Goal: Task Accomplishment & Management: Use online tool/utility

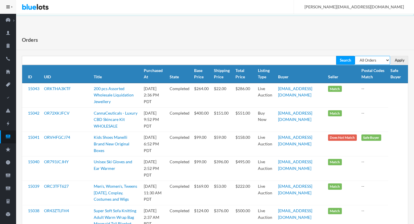
click at [298, 62] on select "All Orders Pending Completed Under review Cancelled" at bounding box center [372, 60] width 35 height 9
select select "under_review"
click at [298, 56] on select "All Orders Pending Completed Under review Cancelled" at bounding box center [372, 60] width 35 height 9
click at [298, 61] on input "Apply" at bounding box center [399, 60] width 17 height 9
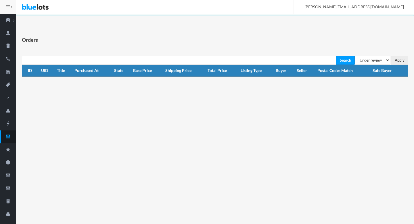
select select "pending"
click at [355, 56] on select "All Orders Pending Completed Under review Cancelled" at bounding box center [372, 60] width 35 height 9
click at [400, 58] on input "Apply" at bounding box center [399, 60] width 17 height 9
click at [10, 132] on link "Orders" at bounding box center [8, 136] width 16 height 13
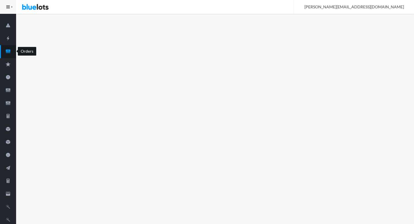
scroll to position [88, 0]
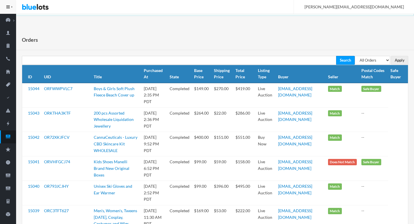
scroll to position [242, 0]
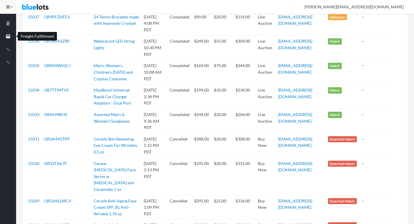
click at [7, 37] on icon "filing" at bounding box center [8, 36] width 4 height 4
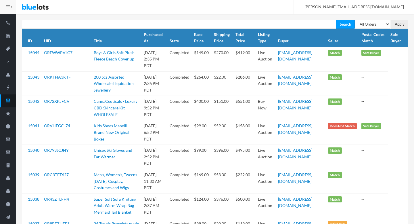
scroll to position [0, 0]
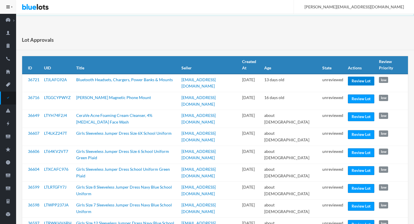
click at [354, 77] on link "Review Lot" at bounding box center [361, 80] width 26 height 9
click at [358, 96] on link "Review Lot" at bounding box center [361, 98] width 26 height 9
click at [356, 112] on link "Review Lot" at bounding box center [361, 116] width 26 height 9
click at [359, 130] on link "Review Lot" at bounding box center [361, 134] width 26 height 9
click at [356, 166] on link "Review Lot" at bounding box center [361, 170] width 26 height 9
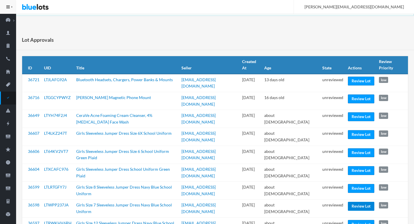
click at [355, 201] on link "Review Lot" at bounding box center [361, 205] width 26 height 9
click at [337, 199] on td "unreviewed" at bounding box center [333, 208] width 26 height 18
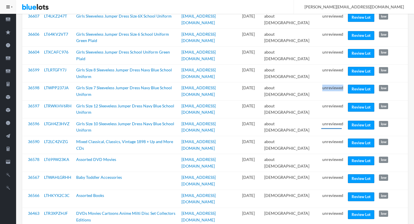
scroll to position [119, 0]
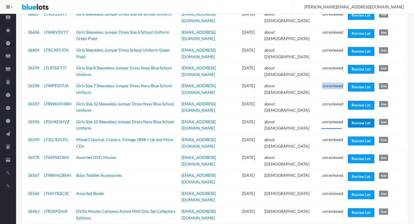
click at [355, 118] on link "Review Lot" at bounding box center [361, 122] width 26 height 9
click at [357, 136] on link "Review Lot" at bounding box center [361, 140] width 26 height 9
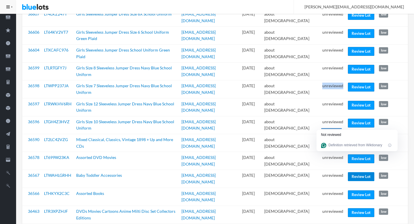
click at [357, 172] on link "Review Lot" at bounding box center [361, 176] width 26 height 9
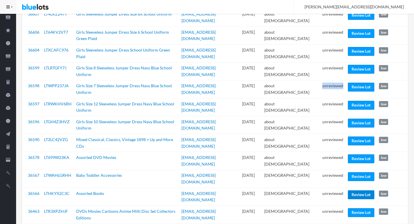
click at [358, 190] on link "Review Lot" at bounding box center [361, 194] width 26 height 9
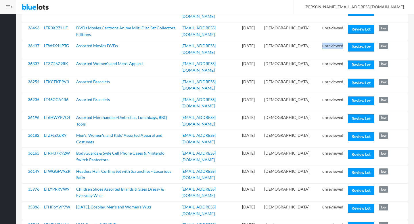
scroll to position [308, 0]
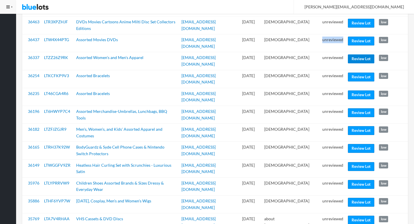
click at [357, 54] on link "Review Lot" at bounding box center [361, 58] width 26 height 9
click at [358, 72] on link "Review Lot" at bounding box center [361, 76] width 26 height 9
click at [364, 108] on link "Review Lot" at bounding box center [361, 112] width 26 height 9
click at [360, 144] on link "Review Lot" at bounding box center [361, 148] width 26 height 9
click at [352, 162] on link "Review Lot" at bounding box center [361, 166] width 26 height 9
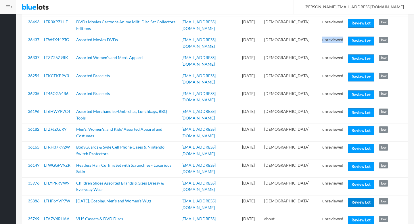
click at [356, 197] on link "Review Lot" at bounding box center [361, 201] width 26 height 9
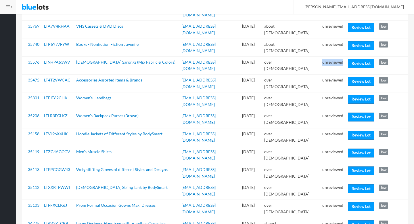
scroll to position [506, 0]
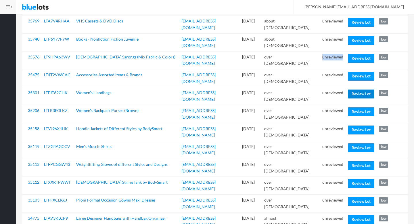
click at [357, 89] on link "Review Lot" at bounding box center [361, 93] width 26 height 9
click at [354, 107] on link "Review Lot" at bounding box center [361, 111] width 26 height 9
click at [360, 125] on link "Review Lot" at bounding box center [361, 129] width 26 height 9
click at [357, 161] on link "Review Lot" at bounding box center [361, 165] width 26 height 9
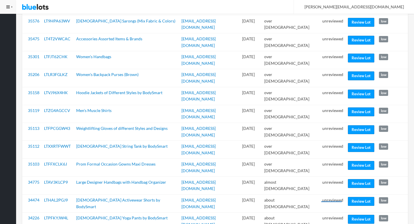
scroll to position [547, 0]
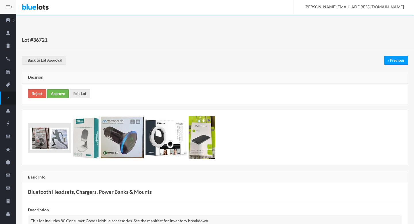
click at [63, 96] on link "Approve" at bounding box center [58, 93] width 22 height 9
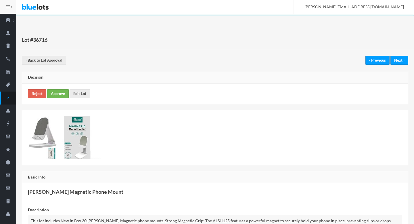
click at [66, 94] on link "Approve" at bounding box center [58, 93] width 22 height 9
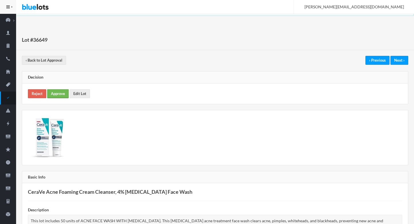
click at [59, 93] on link "Approve" at bounding box center [58, 93] width 22 height 9
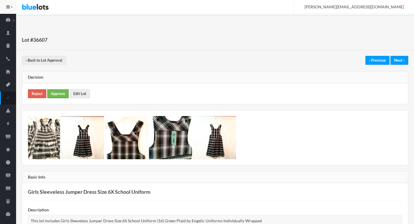
click at [56, 93] on link "Approve" at bounding box center [58, 93] width 22 height 9
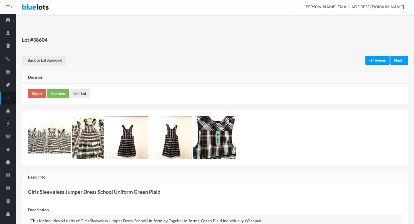
click at [56, 88] on div "Reject Approve Edit Lot" at bounding box center [215, 93] width 386 height 20
click at [58, 90] on link "Approve" at bounding box center [58, 93] width 22 height 9
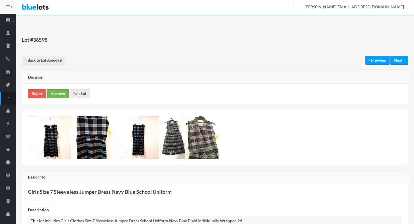
click at [55, 93] on link "Approve" at bounding box center [58, 93] width 22 height 9
click at [63, 91] on link "Approve" at bounding box center [58, 93] width 22 height 9
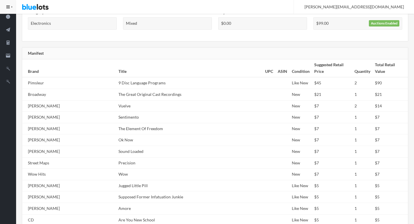
scroll to position [327, 0]
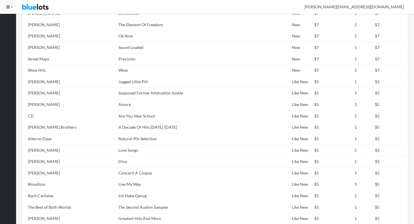
click at [137, 101] on td "Amore" at bounding box center [189, 104] width 146 height 11
copy tr "Amore"
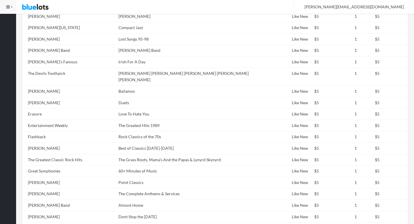
scroll to position [594, 0]
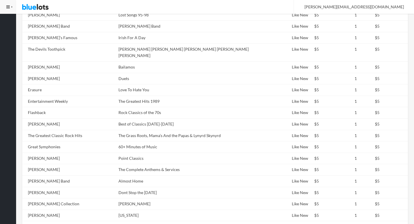
click at [137, 118] on td "Best of Classics 1898-1937" at bounding box center [189, 123] width 146 height 11
copy tr "Best of Classics 1898-1937"
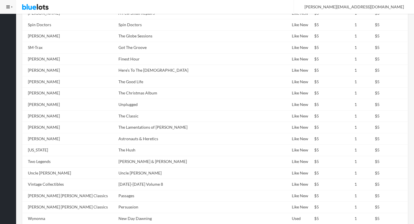
scroll to position [1186, 0]
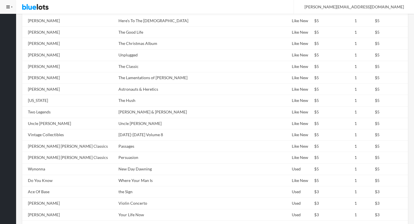
click at [137, 118] on td "Uncle Carl" at bounding box center [189, 123] width 146 height 11
copy tr "Uncle Carl"
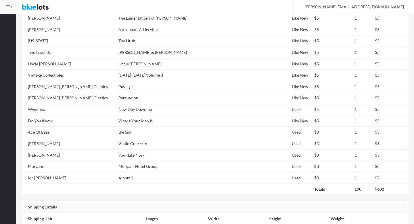
scroll to position [1250, 0]
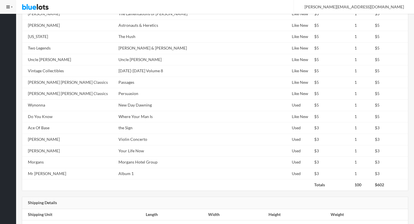
click at [130, 111] on td "Where Your Man Is" at bounding box center [189, 116] width 146 height 11
copy tr "Where Your Man Is"
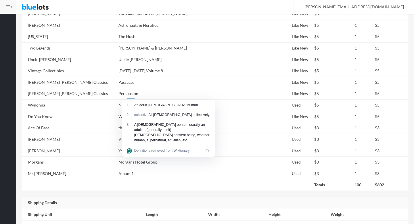
click at [228, 179] on td at bounding box center [189, 184] width 146 height 11
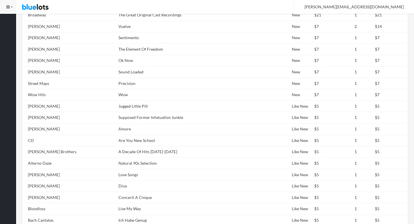
scroll to position [0, 0]
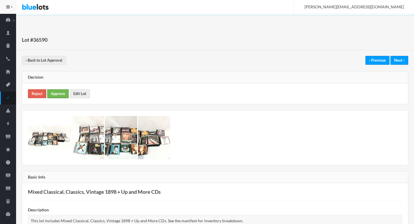
click at [56, 95] on link "Approve" at bounding box center [58, 93] width 22 height 9
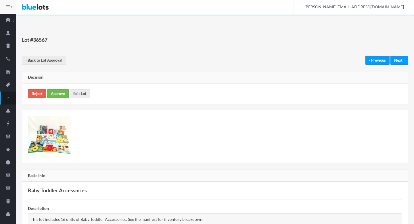
click at [62, 92] on link "Approve" at bounding box center [58, 93] width 22 height 9
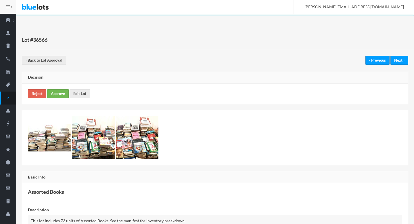
click at [61, 93] on link "Approve" at bounding box center [58, 93] width 22 height 9
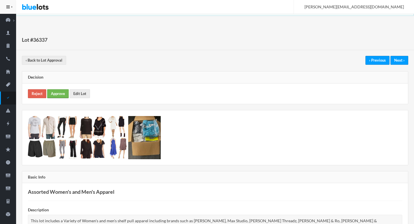
click at [52, 90] on link "Approve" at bounding box center [58, 93] width 22 height 9
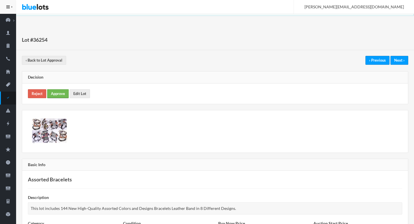
click at [57, 95] on link "Approve" at bounding box center [58, 93] width 22 height 9
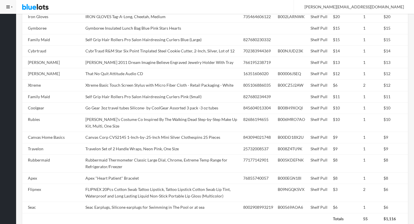
scroll to position [572, 0]
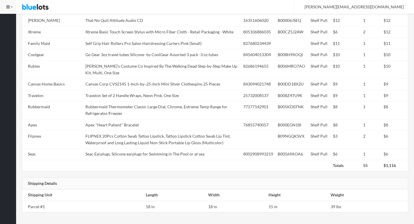
click at [147, 69] on td "[PERSON_NAME]'s Costume Co Inspired By The Walking Dead Step-by-Step Make Up Ki…" at bounding box center [162, 69] width 158 height 18
click at [147, 69] on td "Rubie's Costume Co Inspired By The Walking Dead Step-by-Step Make Up Kit, Multi…" at bounding box center [162, 69] width 158 height 18
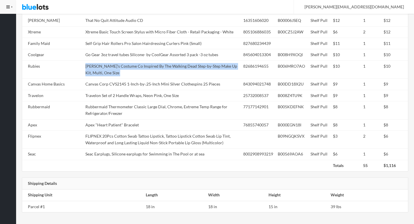
copy tr "Rubie's Costume Co Inspired By The Walking Dead Step-by-Step Make Up Kit, Multi…"
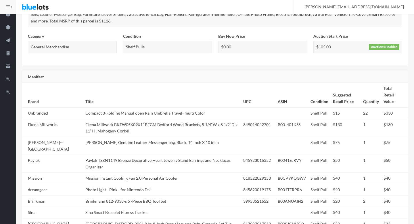
scroll to position [0, 0]
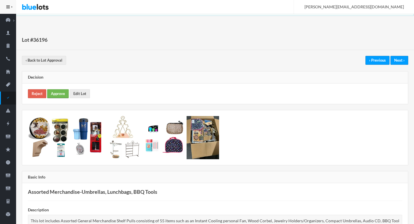
click at [55, 92] on link "Approve" at bounding box center [58, 93] width 22 height 9
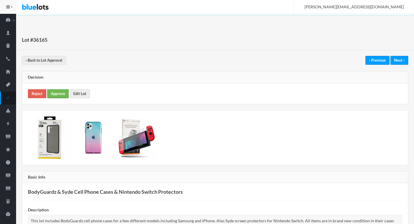
click at [61, 94] on link "Approve" at bounding box center [58, 93] width 22 height 9
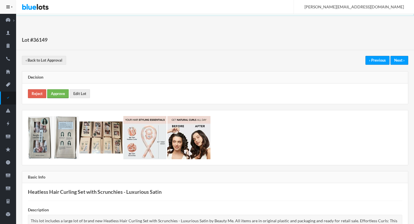
click at [51, 94] on link "Approve" at bounding box center [58, 93] width 22 height 9
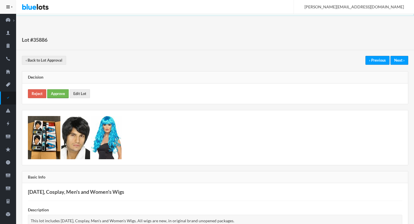
click at [61, 93] on link "Approve" at bounding box center [58, 93] width 22 height 9
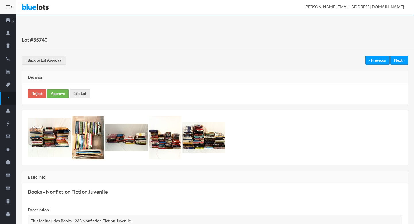
click at [60, 94] on link "Approve" at bounding box center [58, 93] width 22 height 9
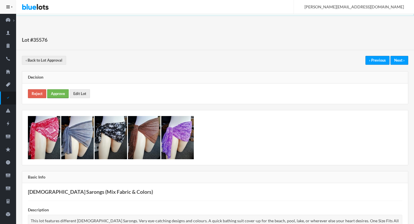
click at [57, 93] on link "Approve" at bounding box center [58, 93] width 22 height 9
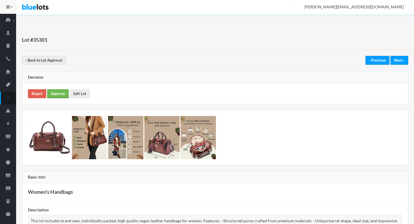
click at [56, 90] on link "Approve" at bounding box center [58, 93] width 22 height 9
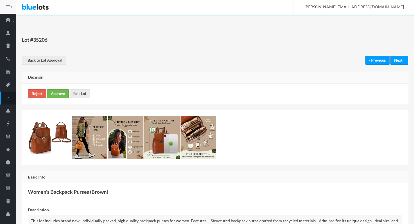
click at [60, 93] on link "Approve" at bounding box center [58, 93] width 22 height 9
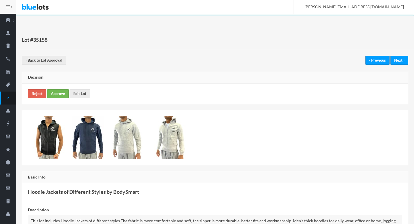
click at [59, 90] on link "Approve" at bounding box center [58, 93] width 22 height 9
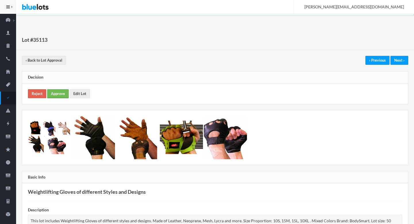
click at [55, 96] on link "Approve" at bounding box center [58, 93] width 22 height 9
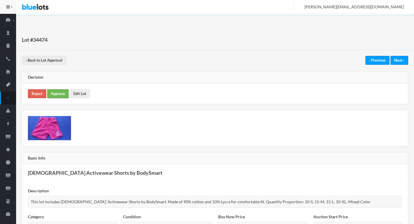
click at [57, 95] on link "Approve" at bounding box center [58, 93] width 22 height 9
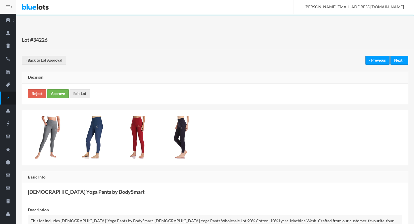
click at [57, 90] on link "Approve" at bounding box center [58, 93] width 22 height 9
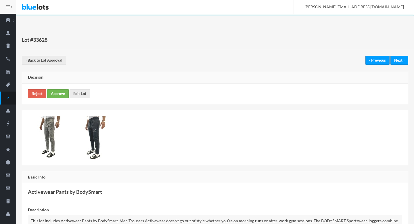
click at [55, 95] on link "Approve" at bounding box center [58, 93] width 22 height 9
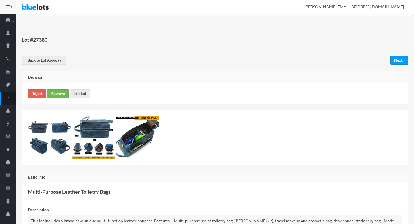
click at [61, 95] on link "Approve" at bounding box center [58, 93] width 22 height 9
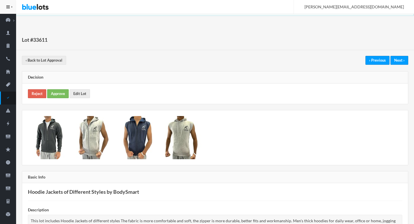
click at [59, 84] on div "Decision Reject Approve Edit Lot" at bounding box center [215, 87] width 386 height 33
click at [61, 92] on link "Approve" at bounding box center [58, 93] width 22 height 9
